Goal: Task Accomplishment & Management: Manage account settings

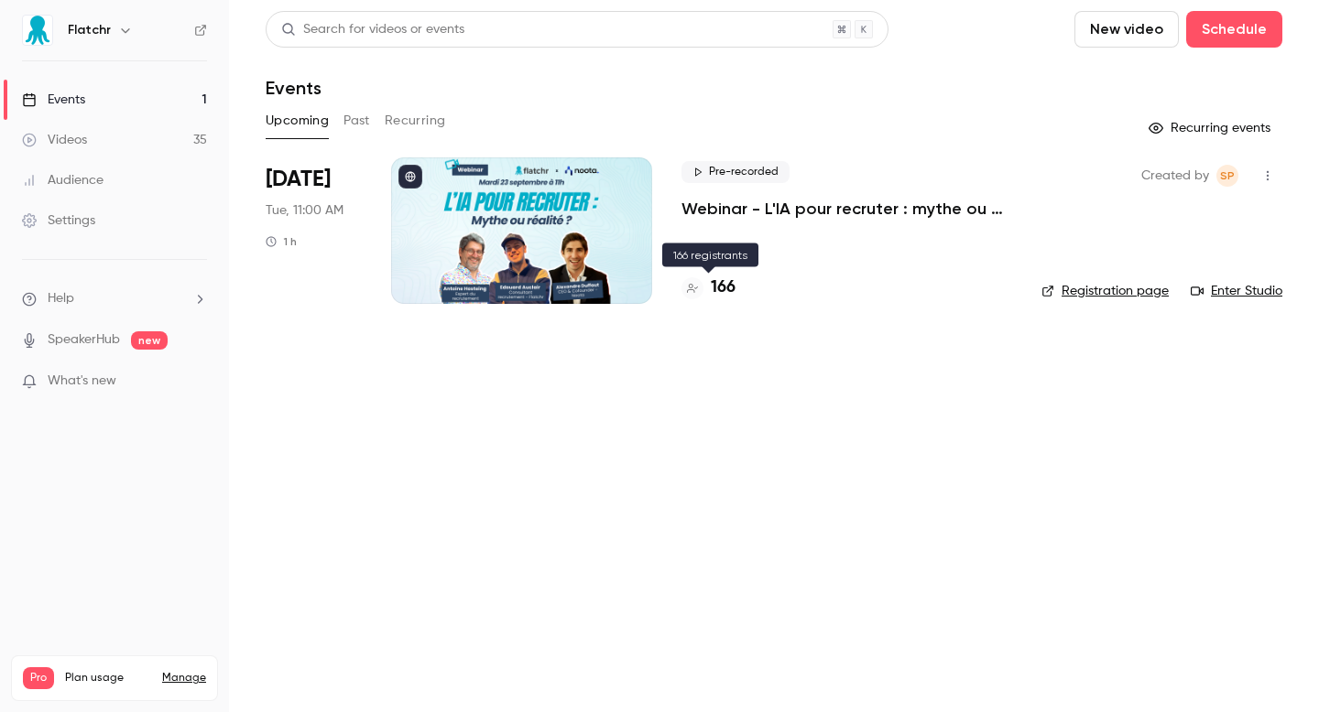
click at [702, 286] on div "166" at bounding box center [708, 288] width 54 height 25
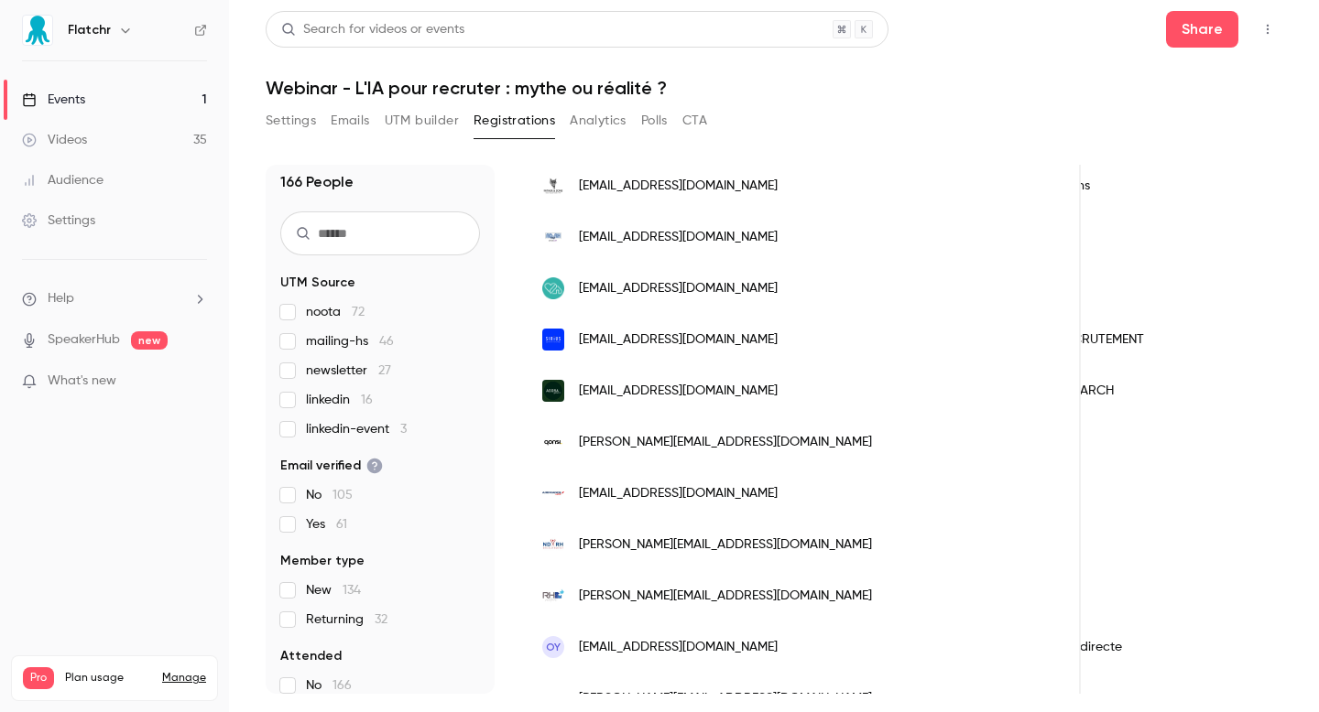
scroll to position [15, 0]
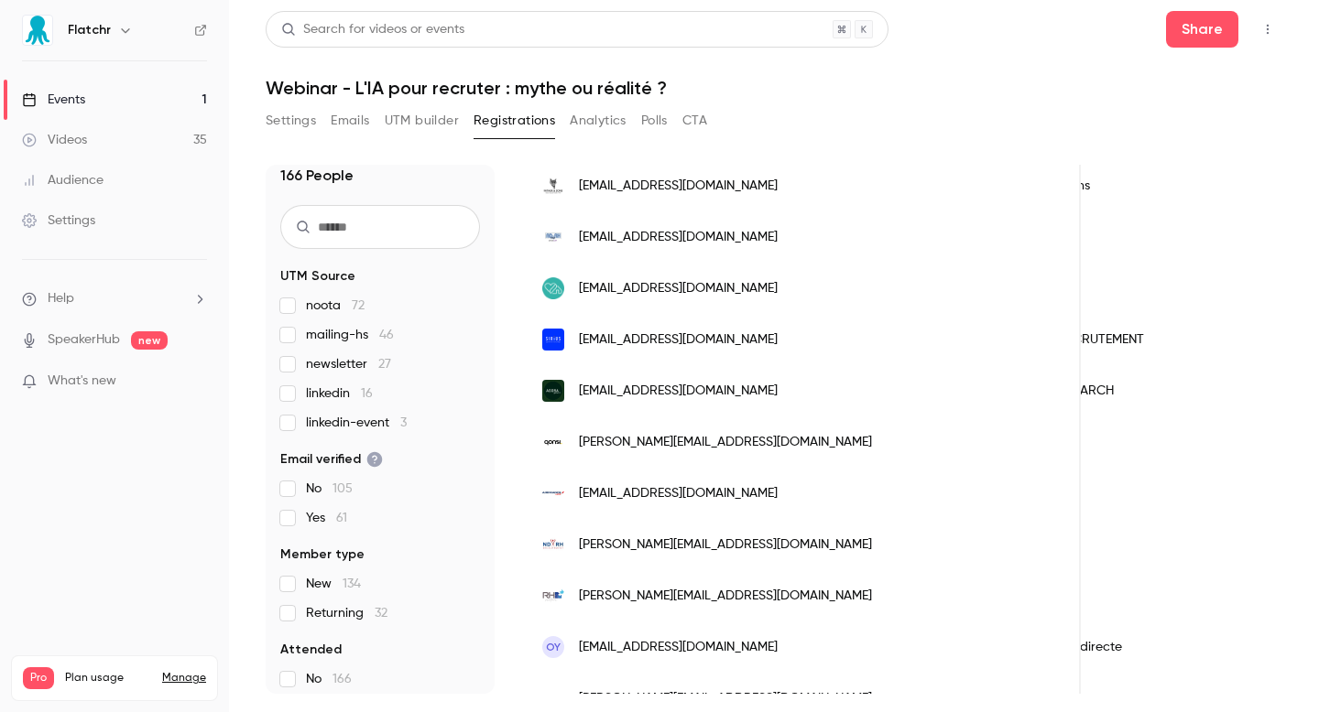
click at [403, 108] on button "UTM builder" at bounding box center [422, 120] width 74 height 29
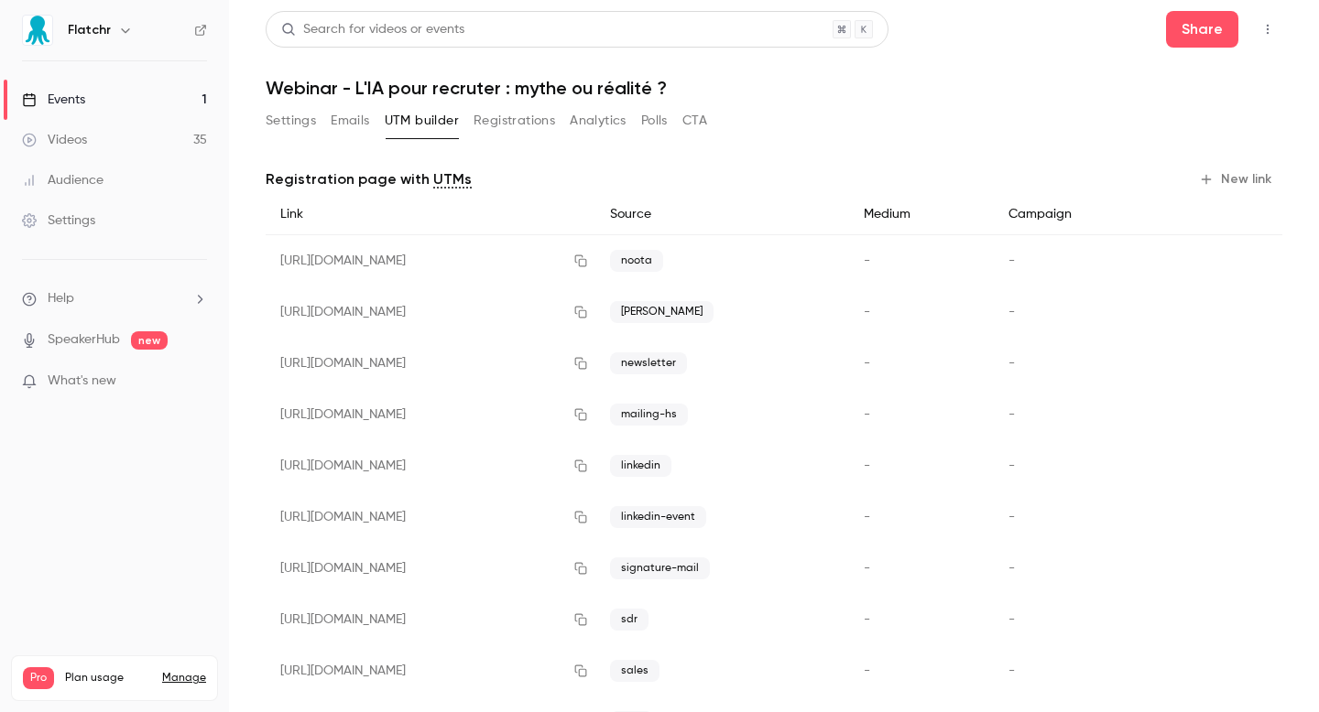
scroll to position [76, 0]
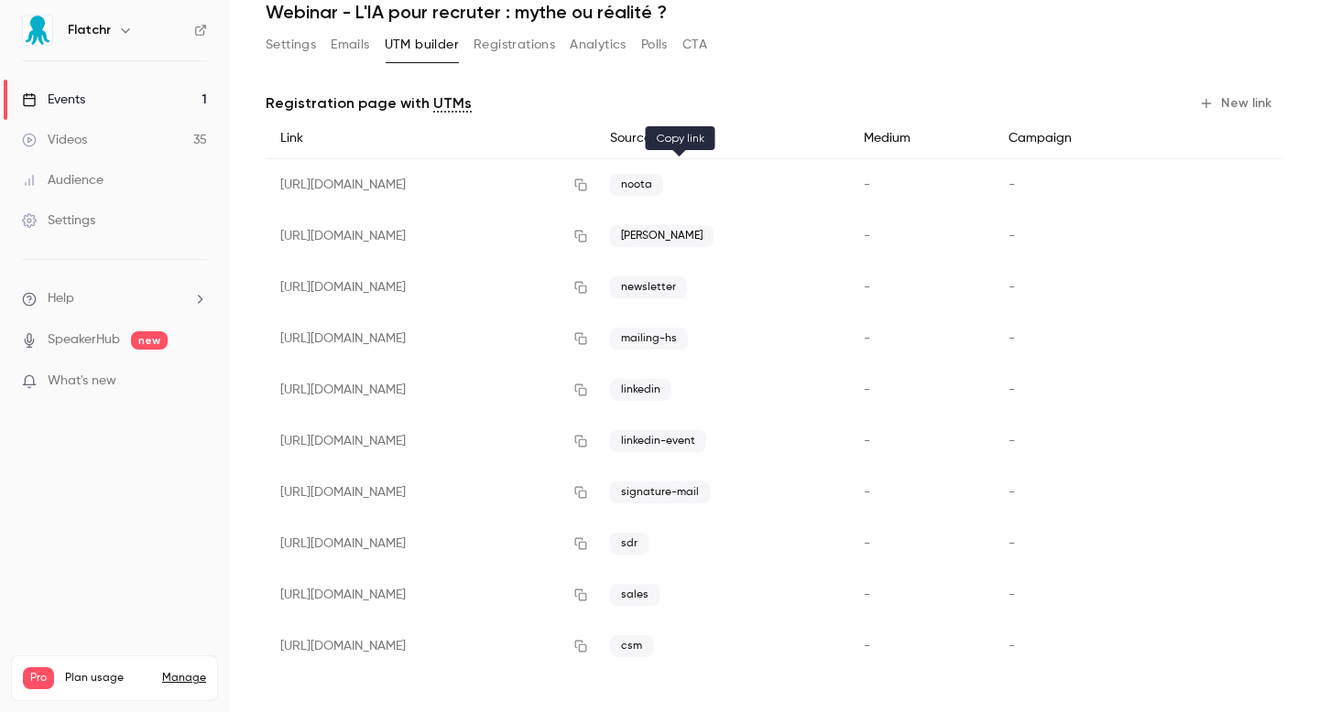
click at [595, 192] on button "button" at bounding box center [580, 184] width 29 height 29
click at [334, 41] on button "Emails" at bounding box center [350, 44] width 38 height 29
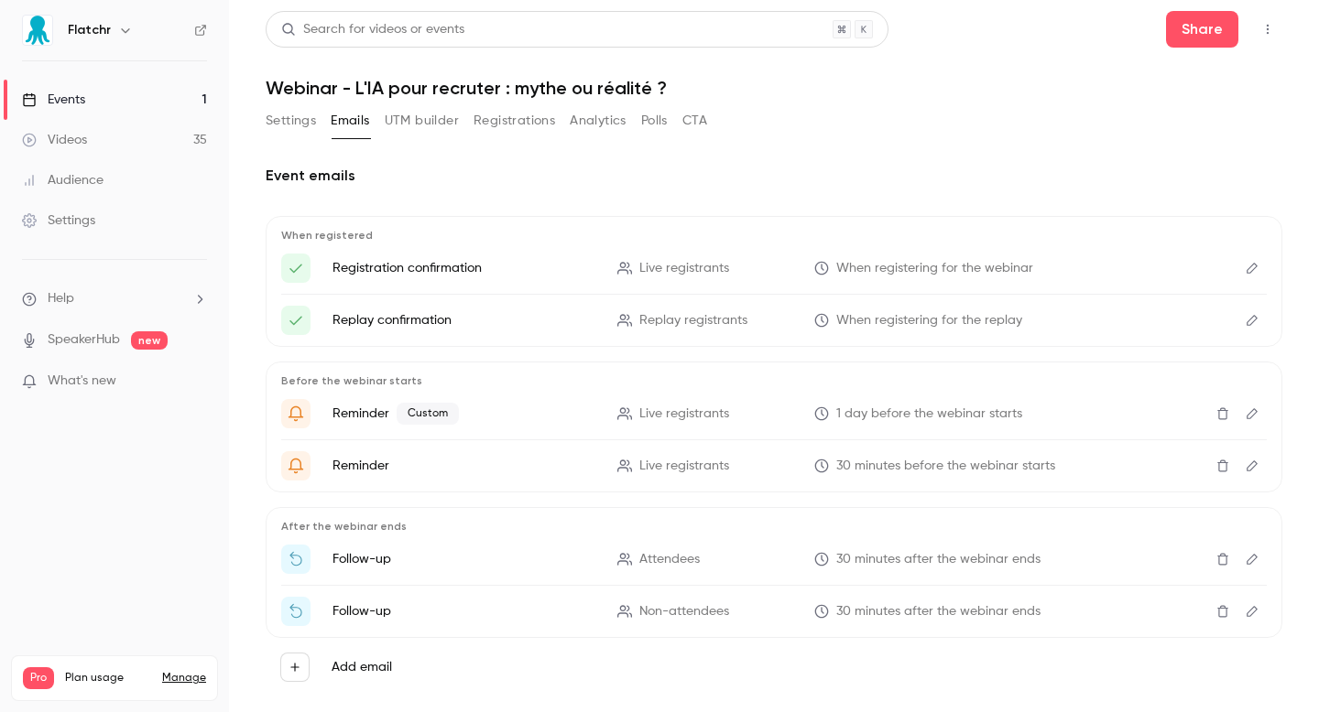
click at [313, 133] on button "Settings" at bounding box center [291, 120] width 50 height 29
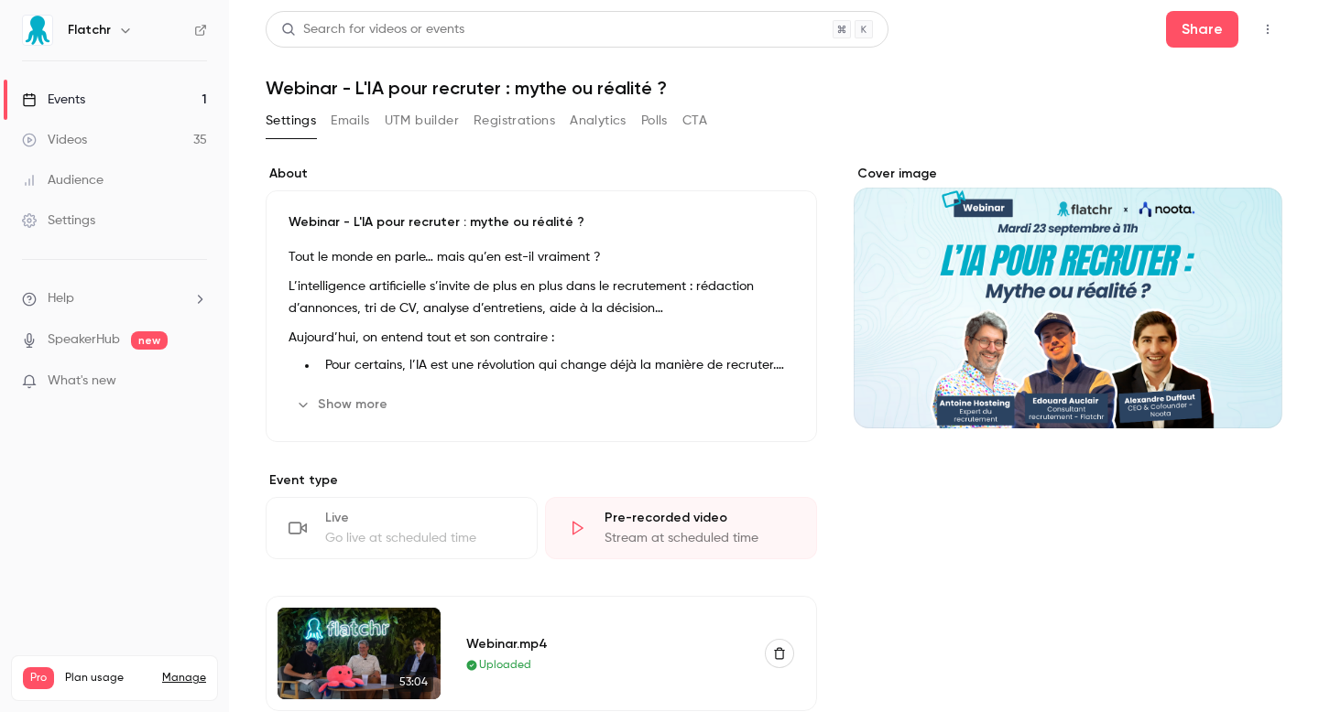
click at [529, 131] on button "Registrations" at bounding box center [513, 120] width 81 height 29
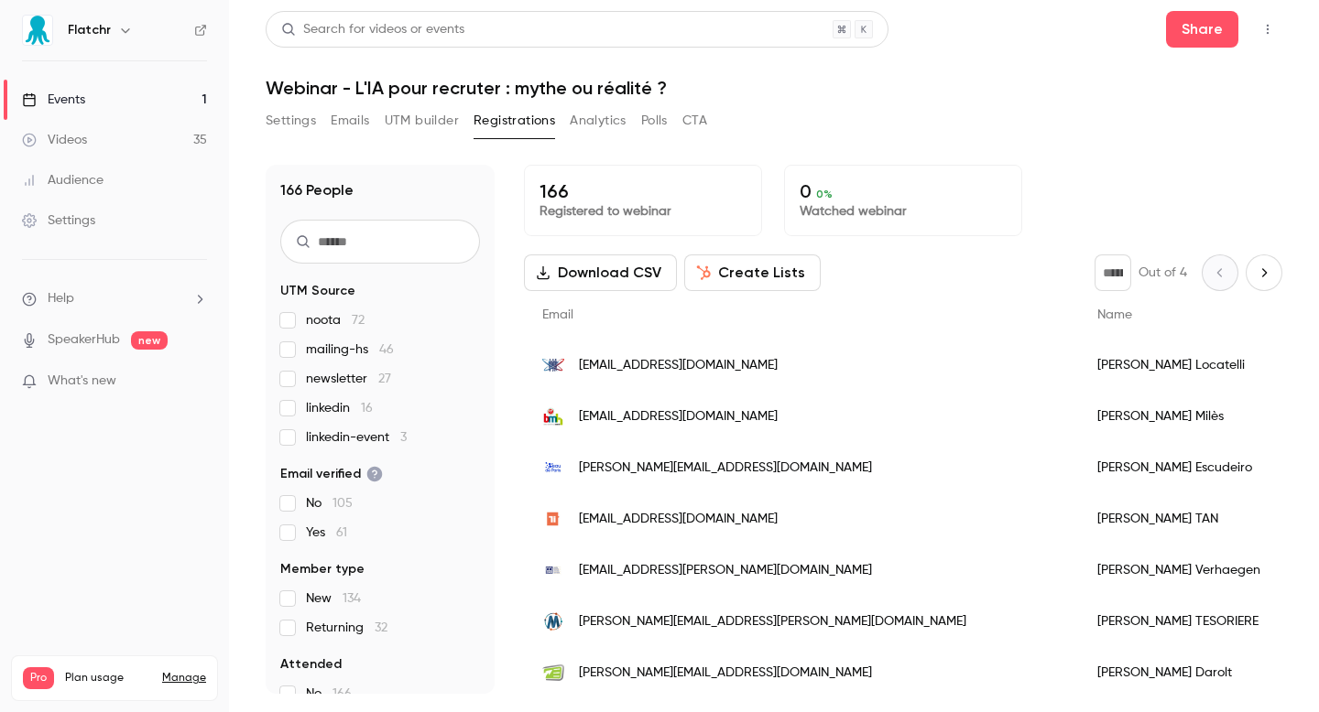
click at [126, 119] on link "Events 1" at bounding box center [114, 100] width 229 height 40
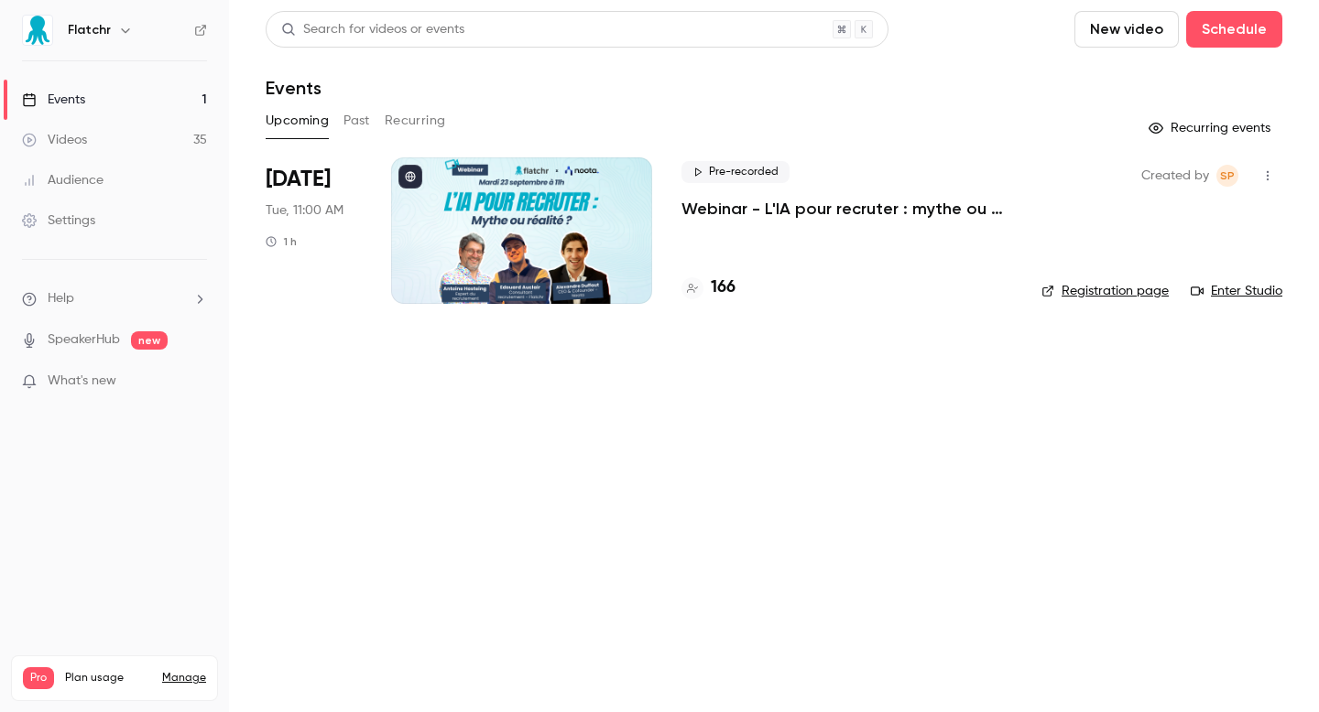
click at [732, 280] on h4 "166" at bounding box center [723, 288] width 25 height 25
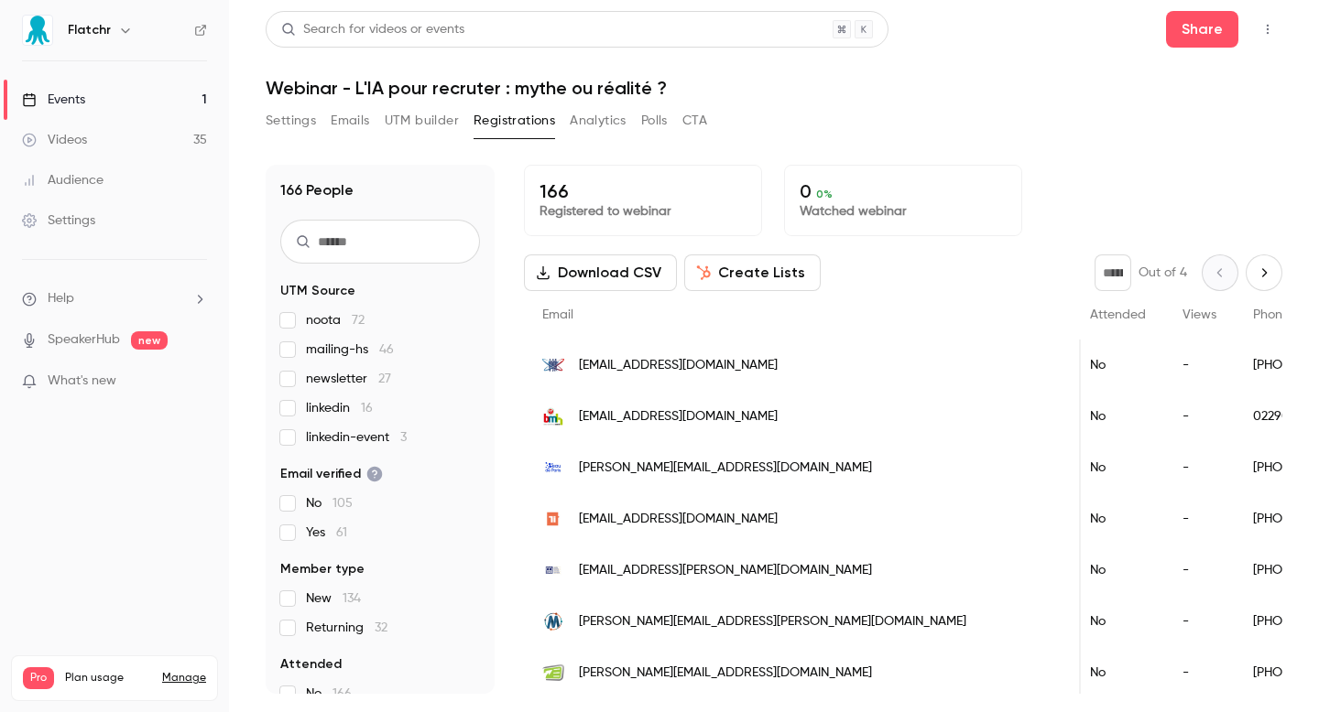
click at [296, 118] on button "Settings" at bounding box center [291, 120] width 50 height 29
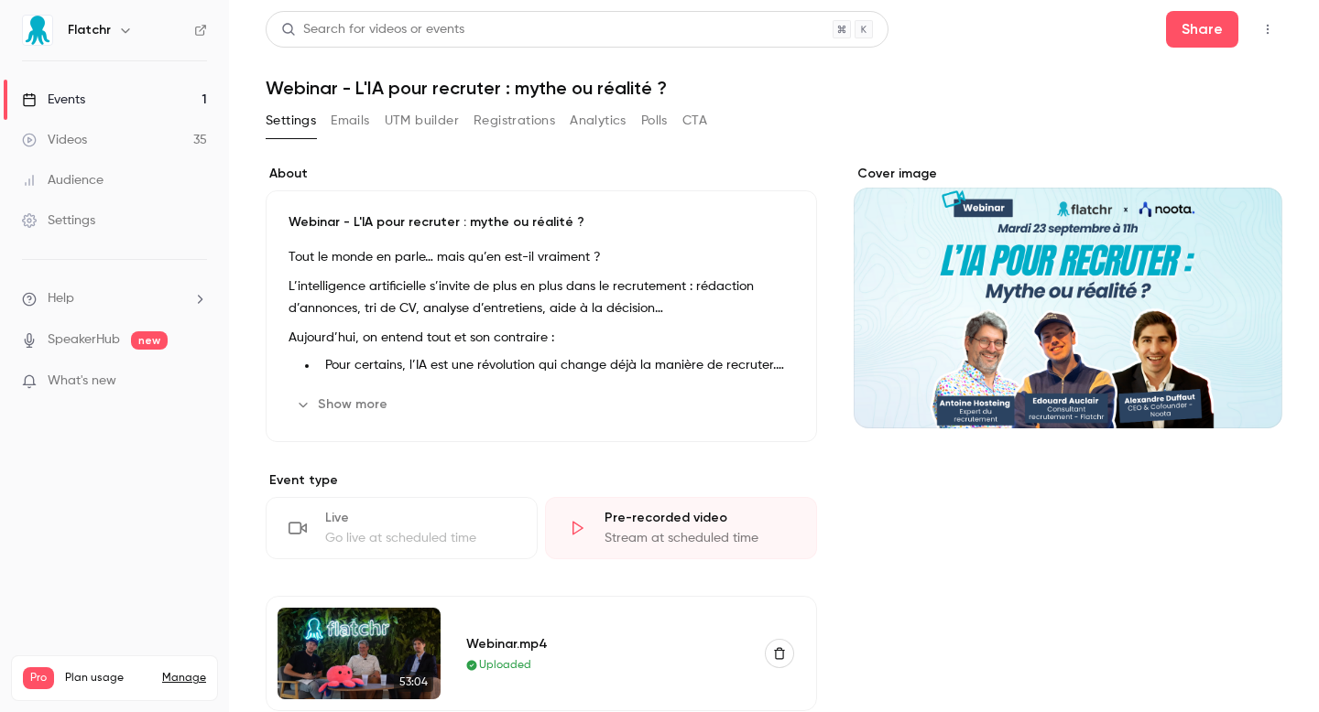
click at [440, 118] on button "UTM builder" at bounding box center [422, 120] width 74 height 29
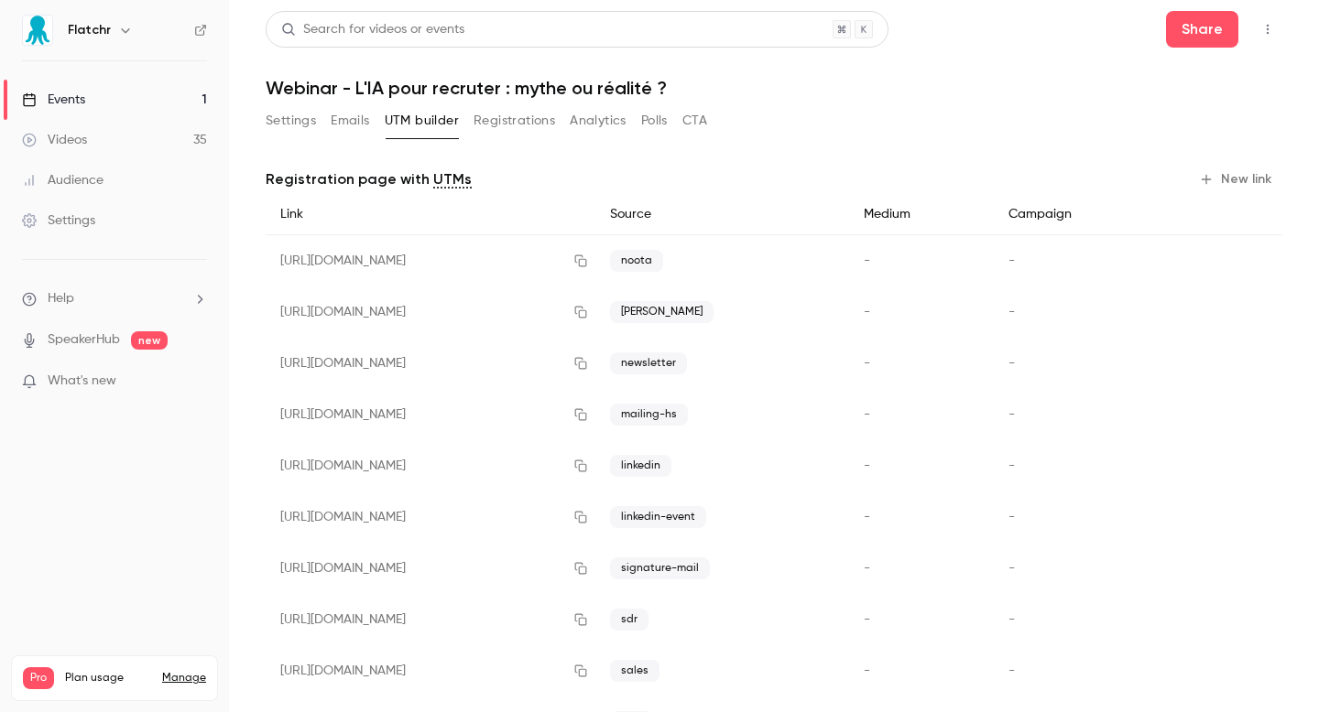
click at [505, 127] on button "Registrations" at bounding box center [513, 120] width 81 height 29
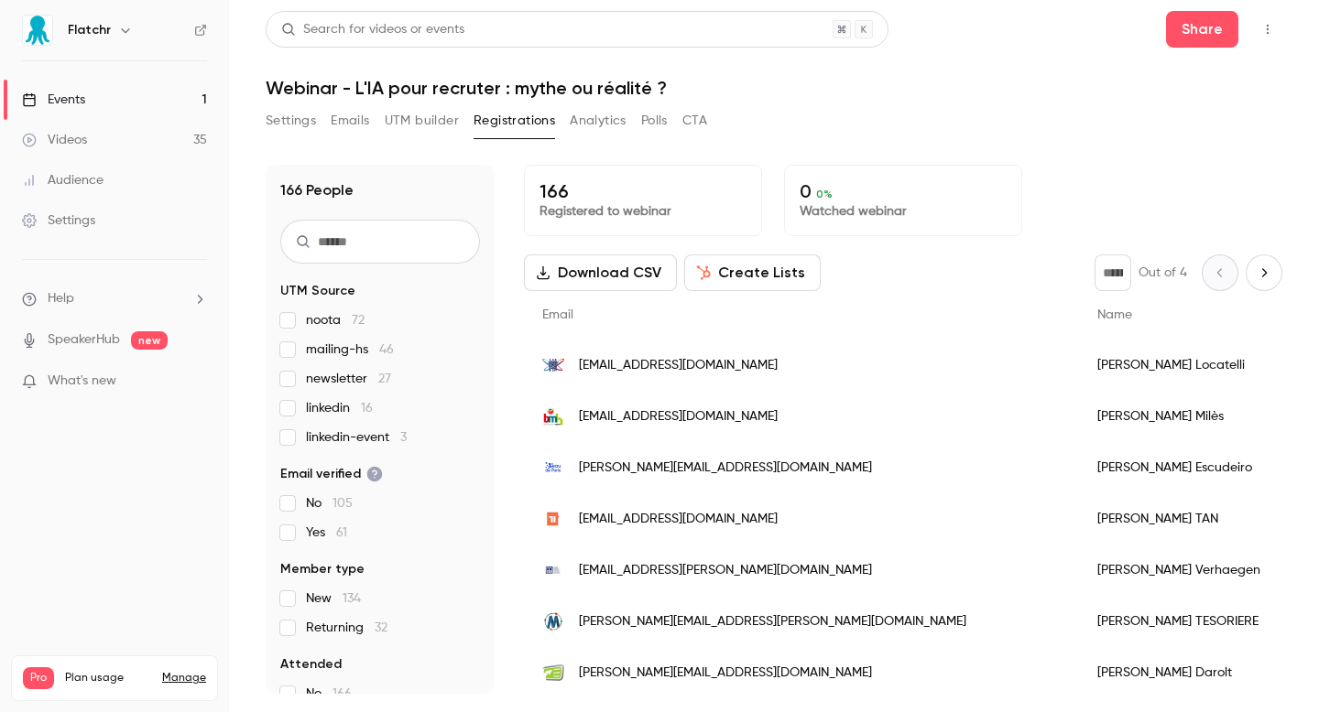
click at [592, 122] on button "Analytics" at bounding box center [598, 120] width 57 height 29
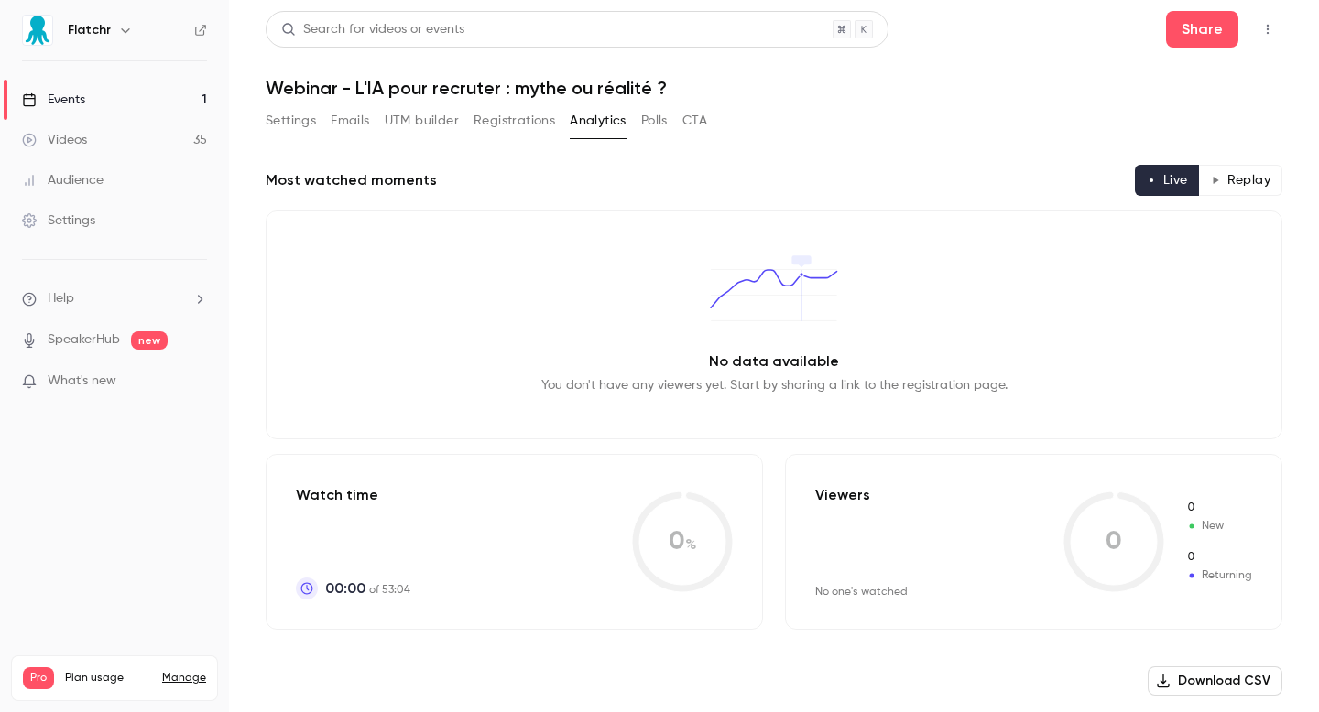
click at [643, 114] on button "Polls" at bounding box center [654, 120] width 27 height 29
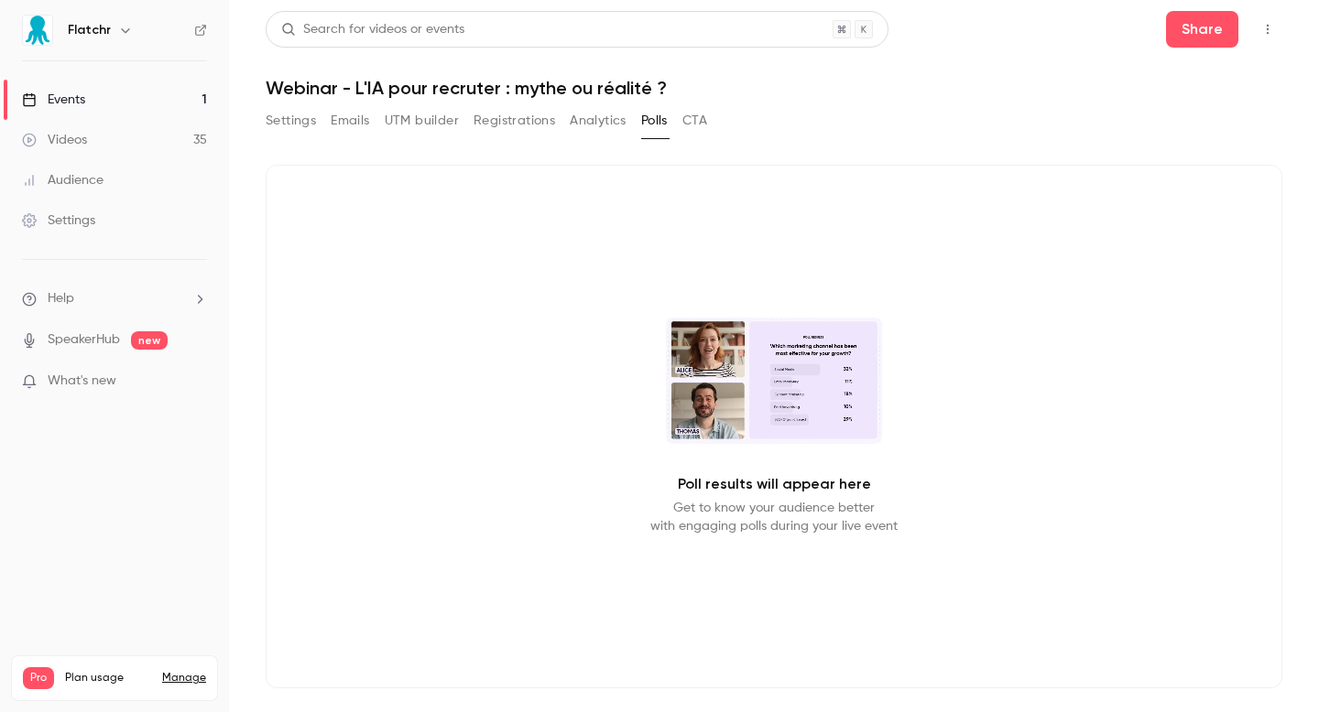
click at [694, 90] on h1 "Webinar - L'IA pour recruter : mythe ou réalité ?" at bounding box center [774, 88] width 1016 height 22
click at [695, 121] on button "CTA" at bounding box center [694, 120] width 25 height 29
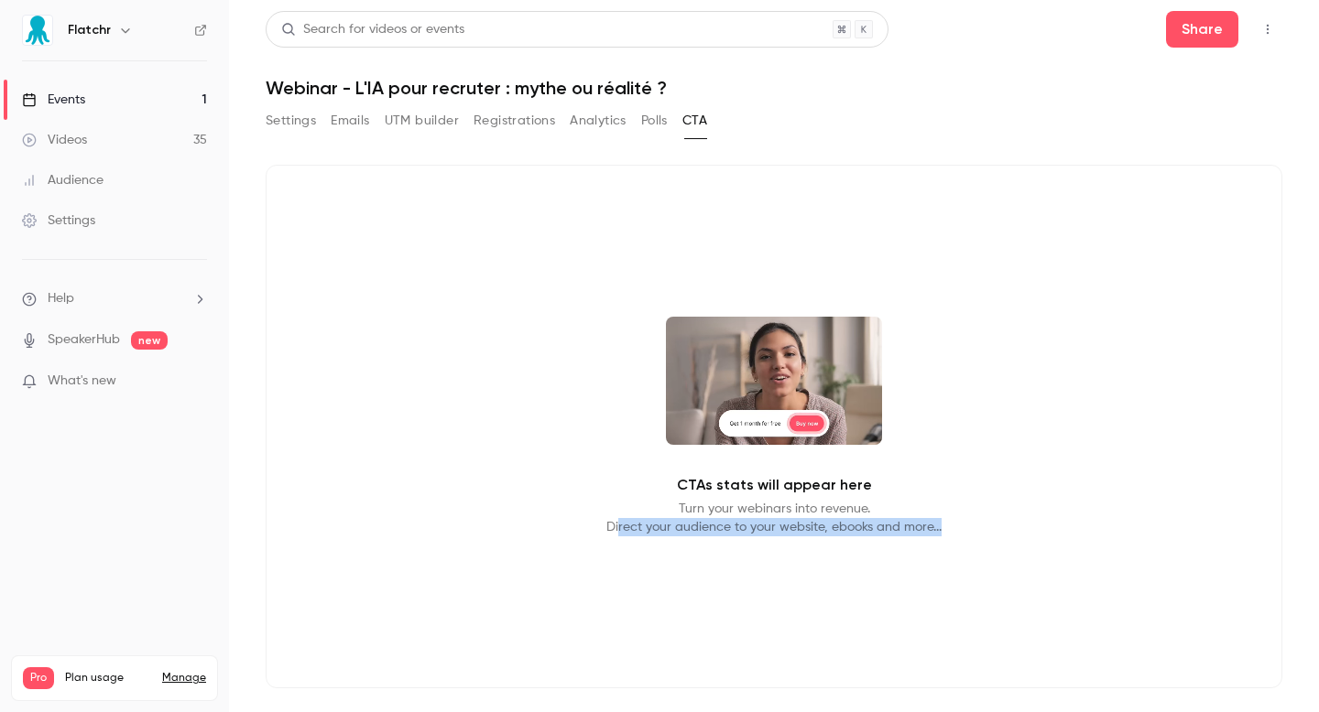
drag, startPoint x: 619, startPoint y: 525, endPoint x: 1013, endPoint y: 536, distance: 393.9
click at [1013, 536] on div "CTAs stats will appear here Turn your webinars into revenue. Direct your audien…" at bounding box center [774, 427] width 1016 height 524
click at [291, 121] on button "Settings" at bounding box center [291, 120] width 50 height 29
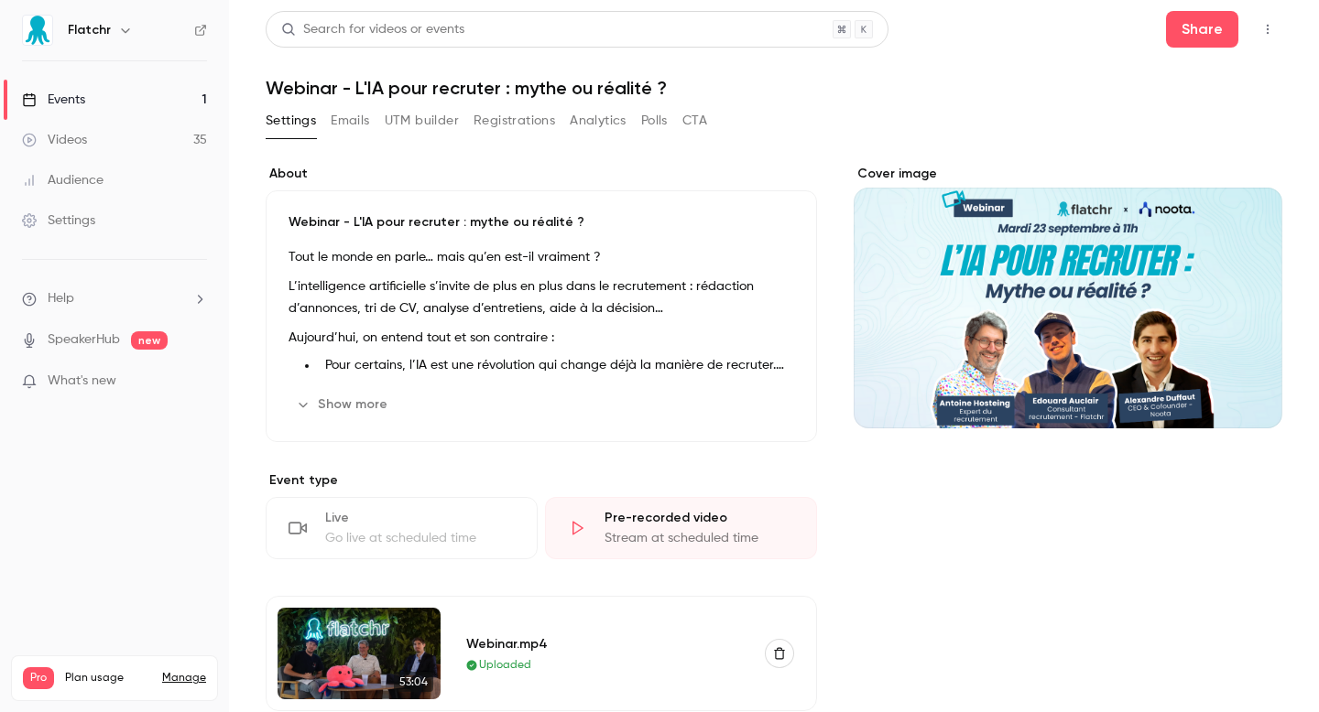
click at [353, 124] on button "Emails" at bounding box center [350, 120] width 38 height 29
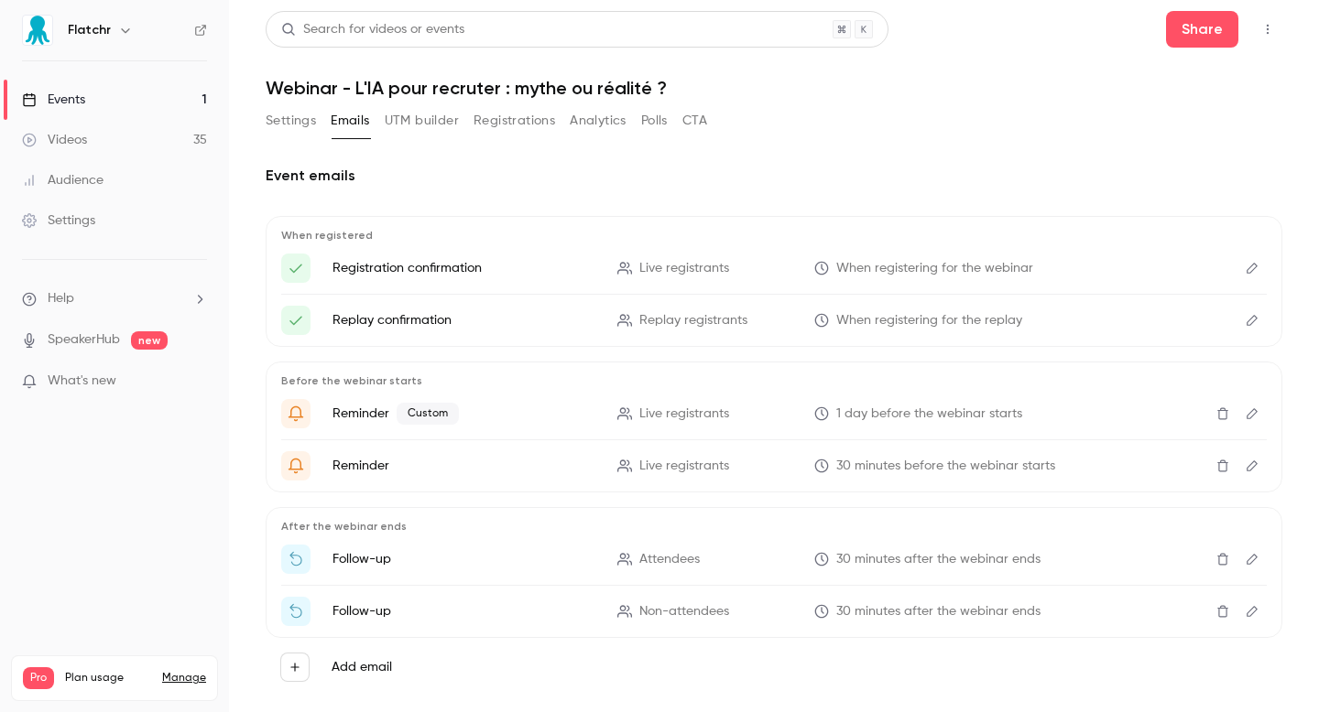
click at [406, 127] on button "UTM builder" at bounding box center [422, 120] width 74 height 29
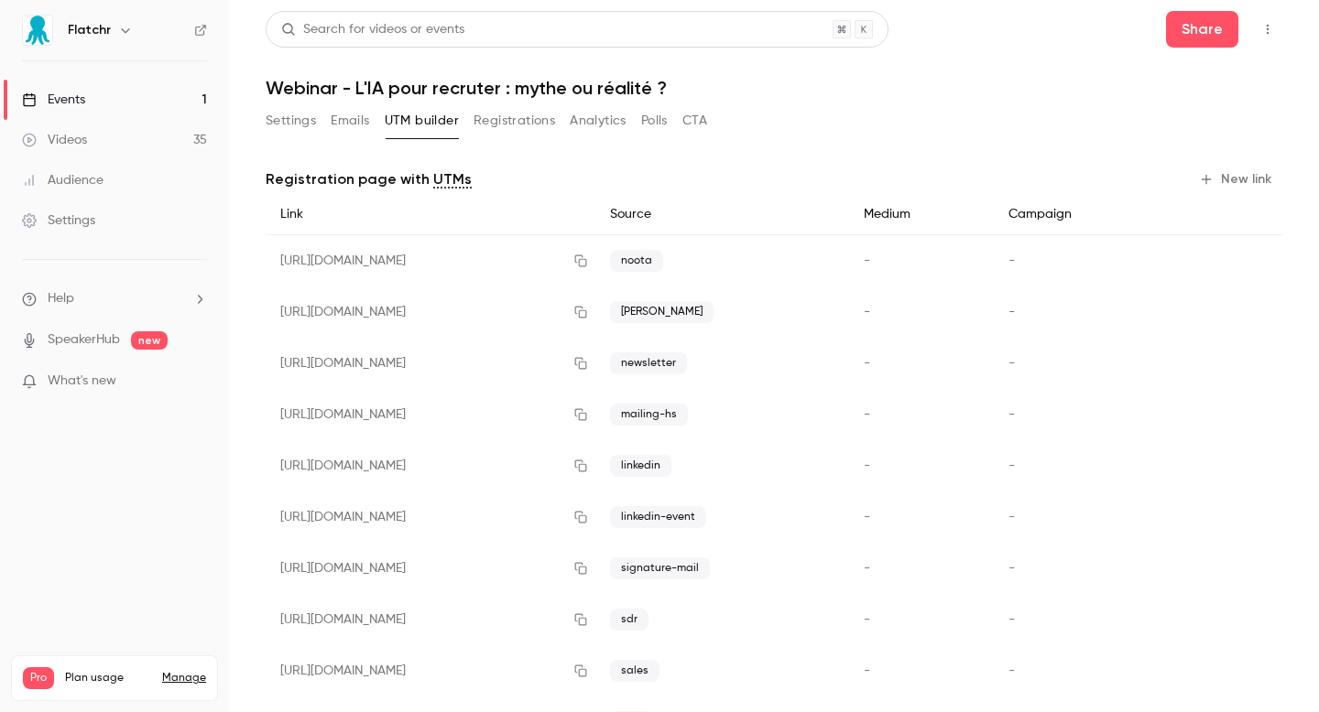
click at [303, 130] on button "Settings" at bounding box center [291, 120] width 50 height 29
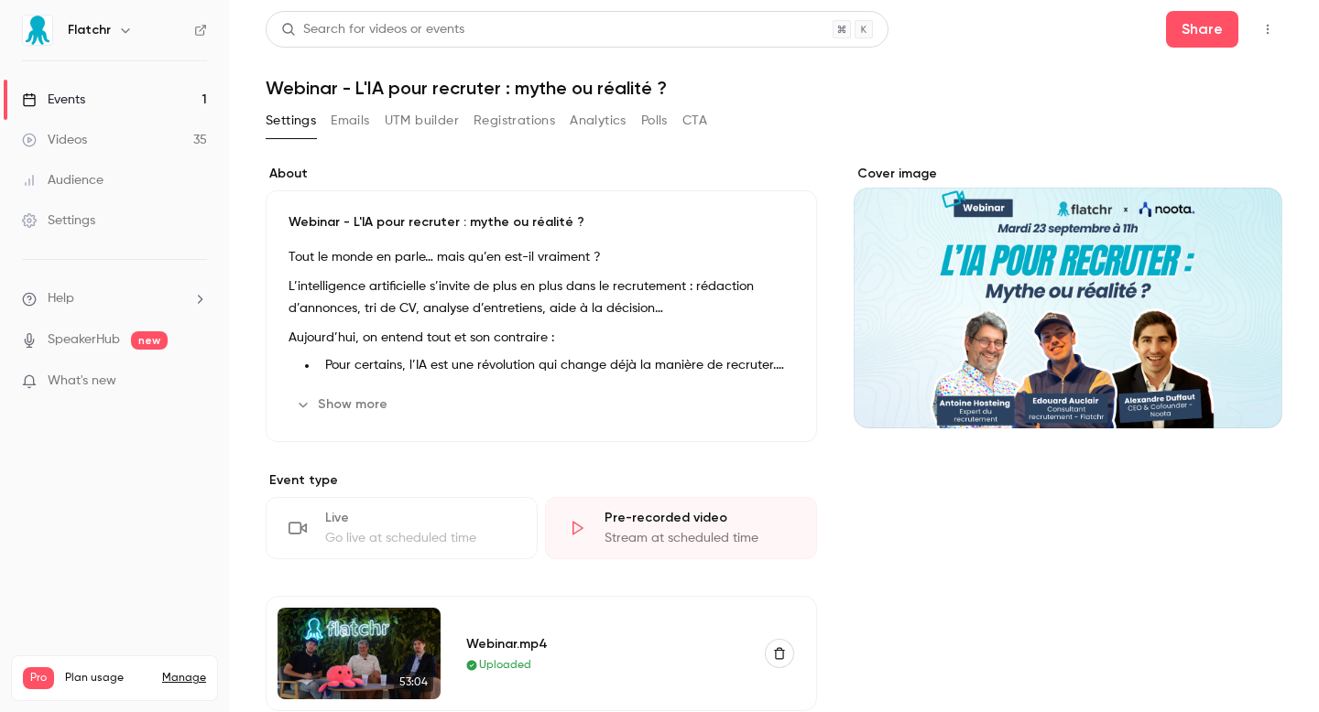
click at [213, 100] on link "Events 1" at bounding box center [114, 100] width 229 height 40
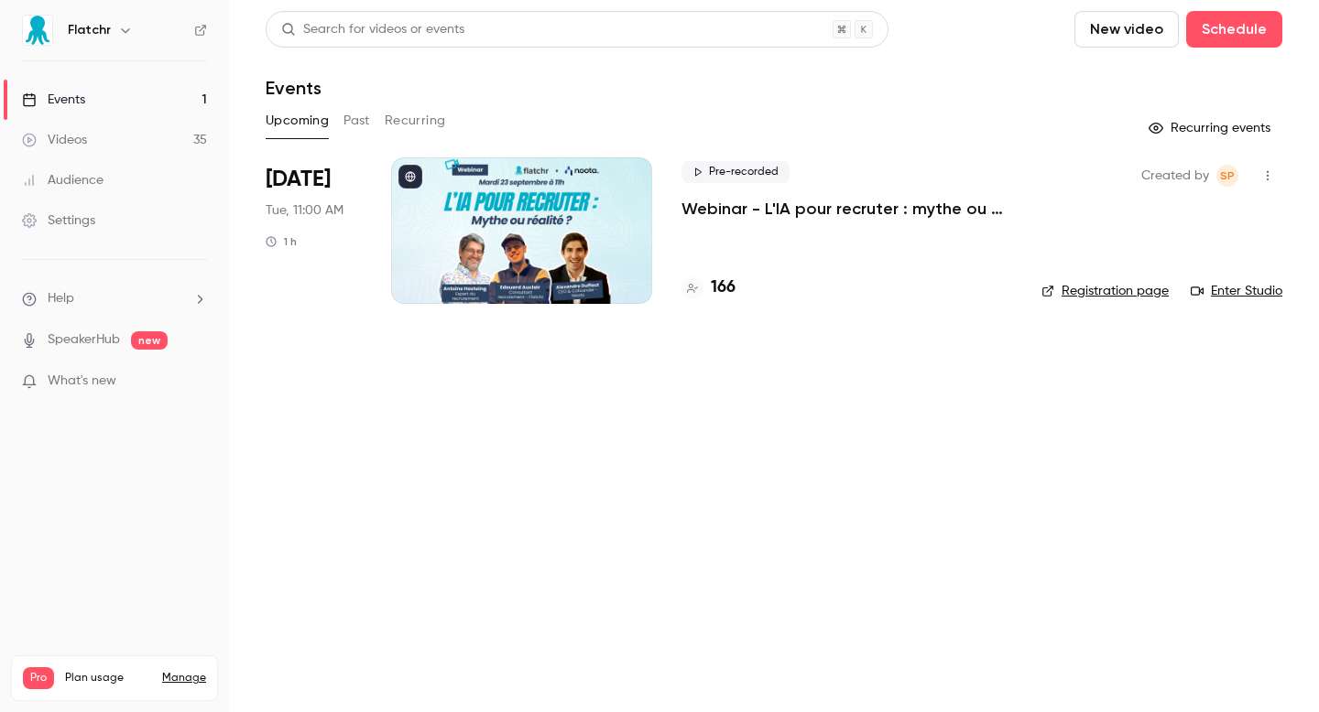
click at [311, 401] on main "Search for videos or events New video Schedule Events Upcoming Past Recurring R…" at bounding box center [774, 356] width 1090 height 712
